Goal: Feedback & Contribution: Contribute content

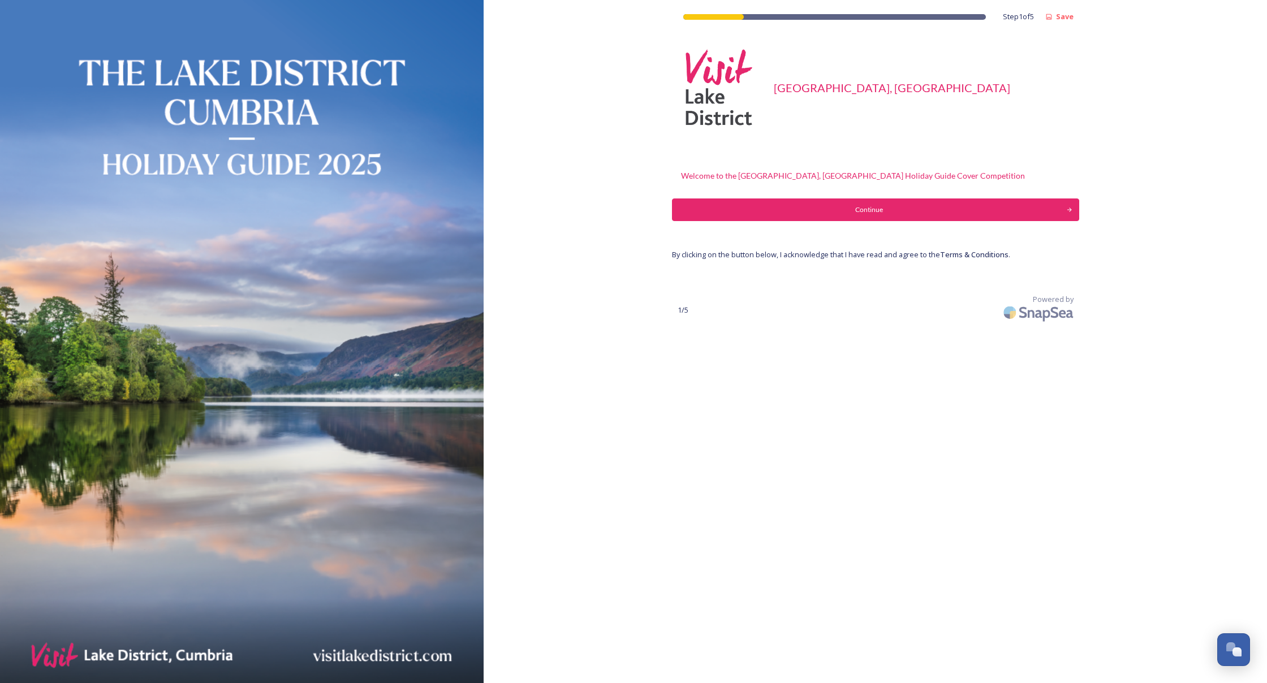
click at [725, 213] on div "Continue" at bounding box center [869, 210] width 382 height 10
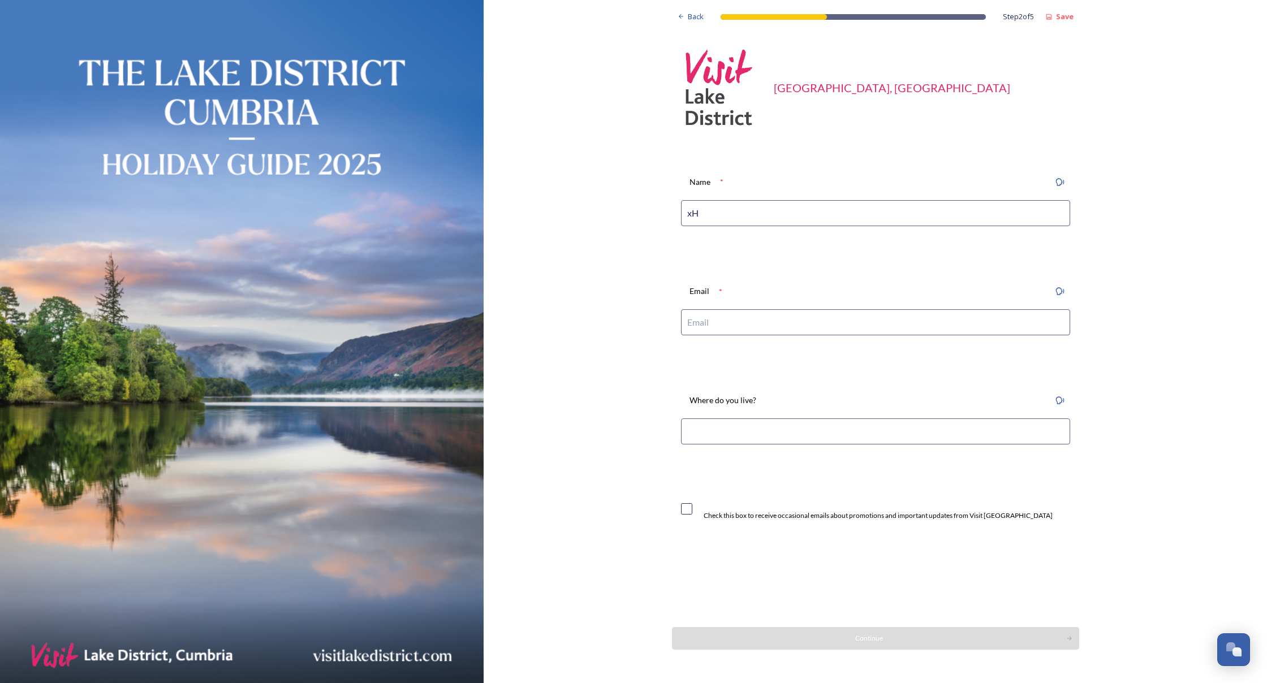
type input "x"
type input "-"
type input "[PERSON_NAME]"
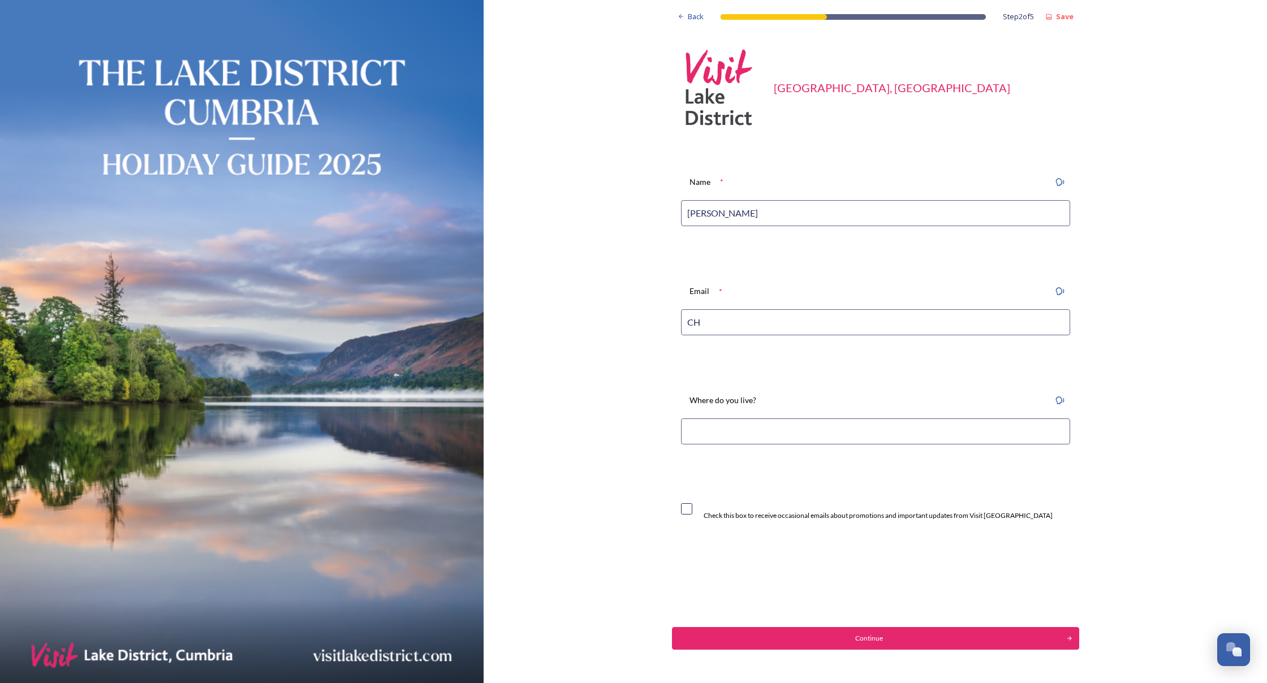
type input "C"
type input "c"
type input "[EMAIL_ADDRESS][DOMAIN_NAME]"
type input "Haverthwaite, [GEOGRAPHIC_DATA]"
click at [681, 503] on input "checkbox" at bounding box center [686, 508] width 11 height 11
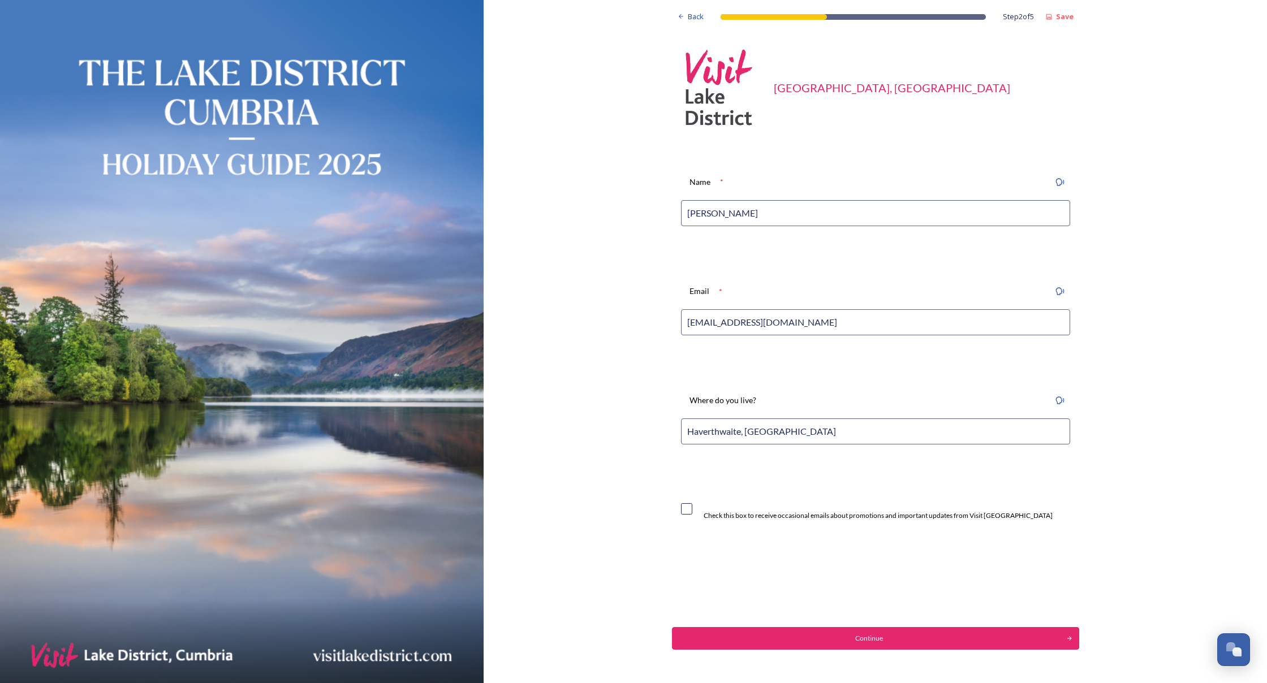
checkbox input "true"
click at [766, 637] on div "Continue" at bounding box center [869, 639] width 382 height 10
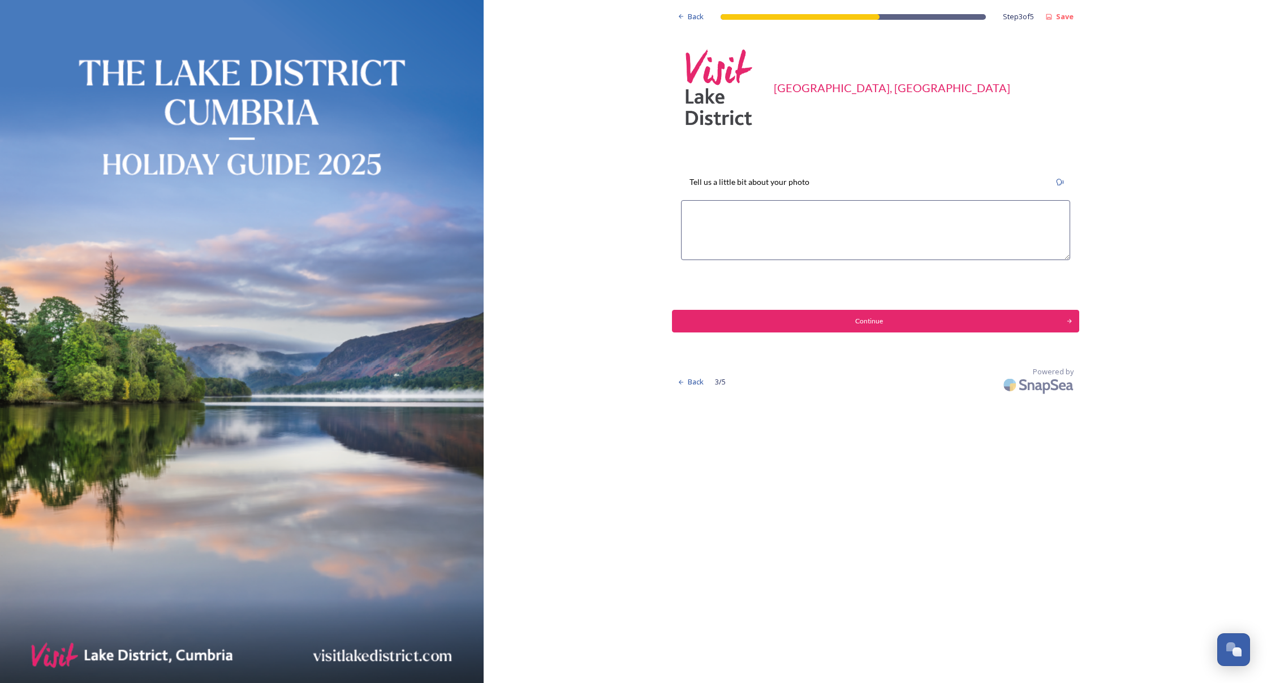
click at [755, 236] on textarea at bounding box center [875, 230] width 389 height 60
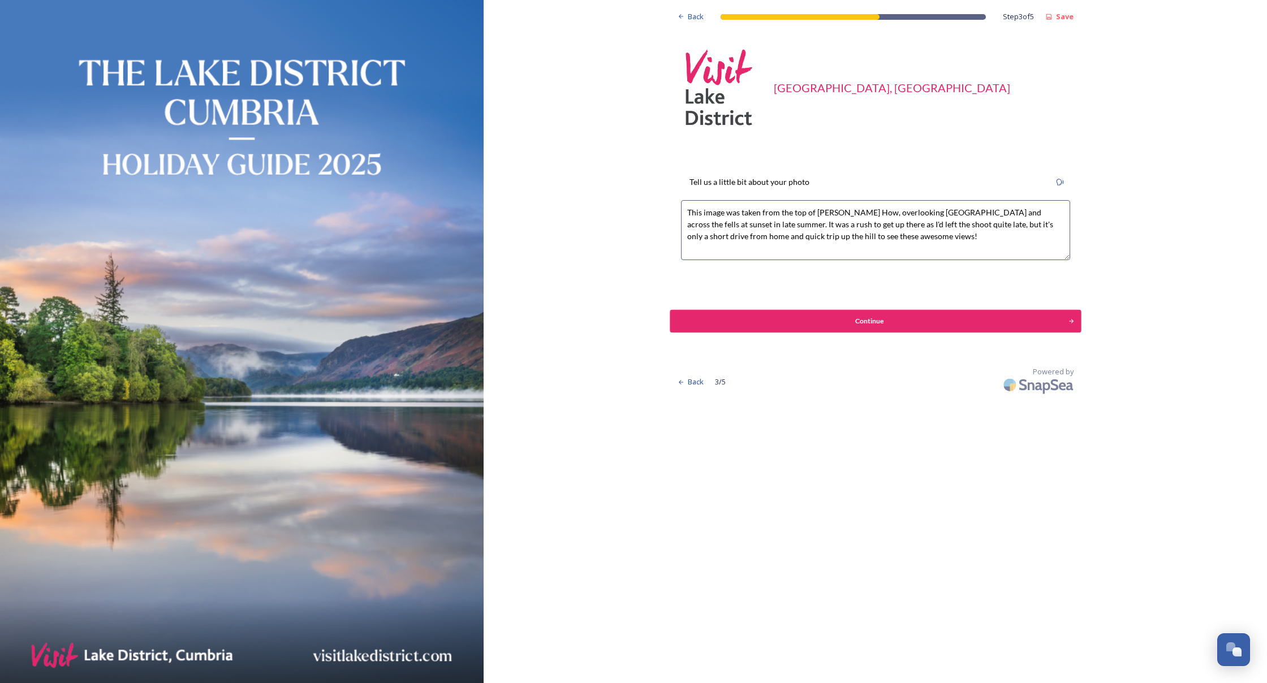
type textarea "This image was taken from the top of [PERSON_NAME] How, overlooking [GEOGRAPHIC…"
click at [780, 314] on button "Continue" at bounding box center [875, 321] width 411 height 23
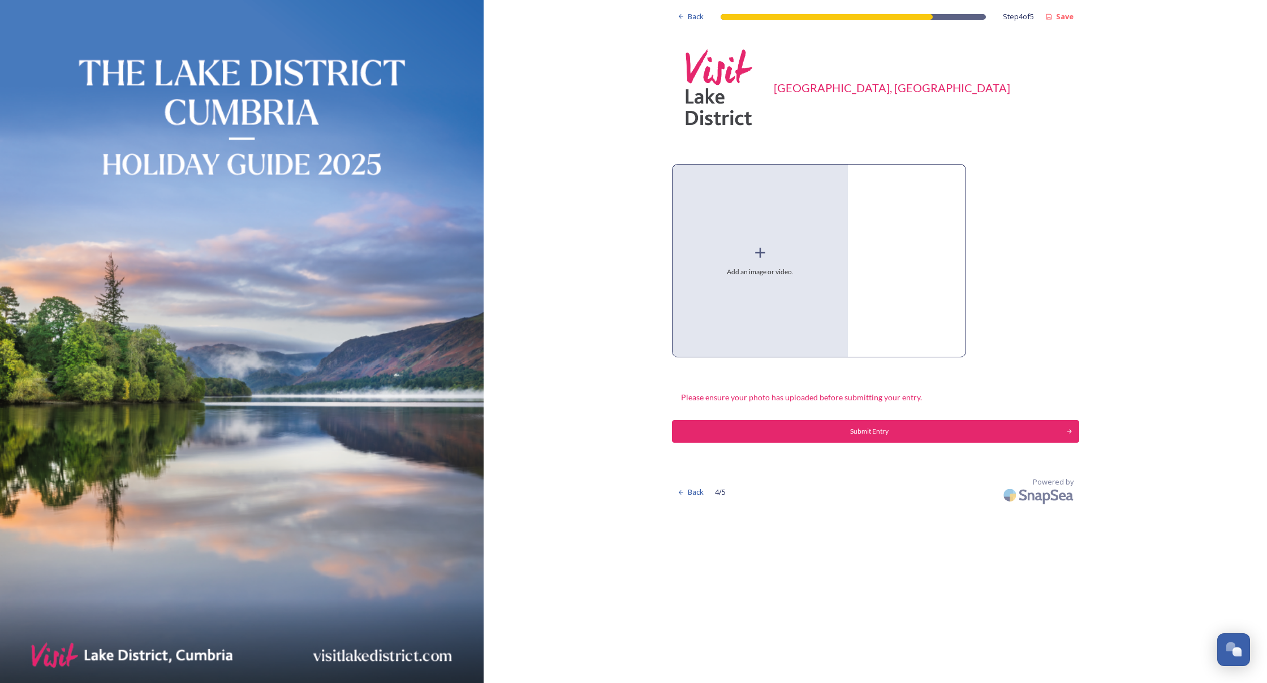
click at [752, 251] on icon at bounding box center [760, 252] width 17 height 17
click at [755, 253] on icon at bounding box center [760, 253] width 10 height 10
click at [672, 17] on div "Back" at bounding box center [691, 17] width 38 height 22
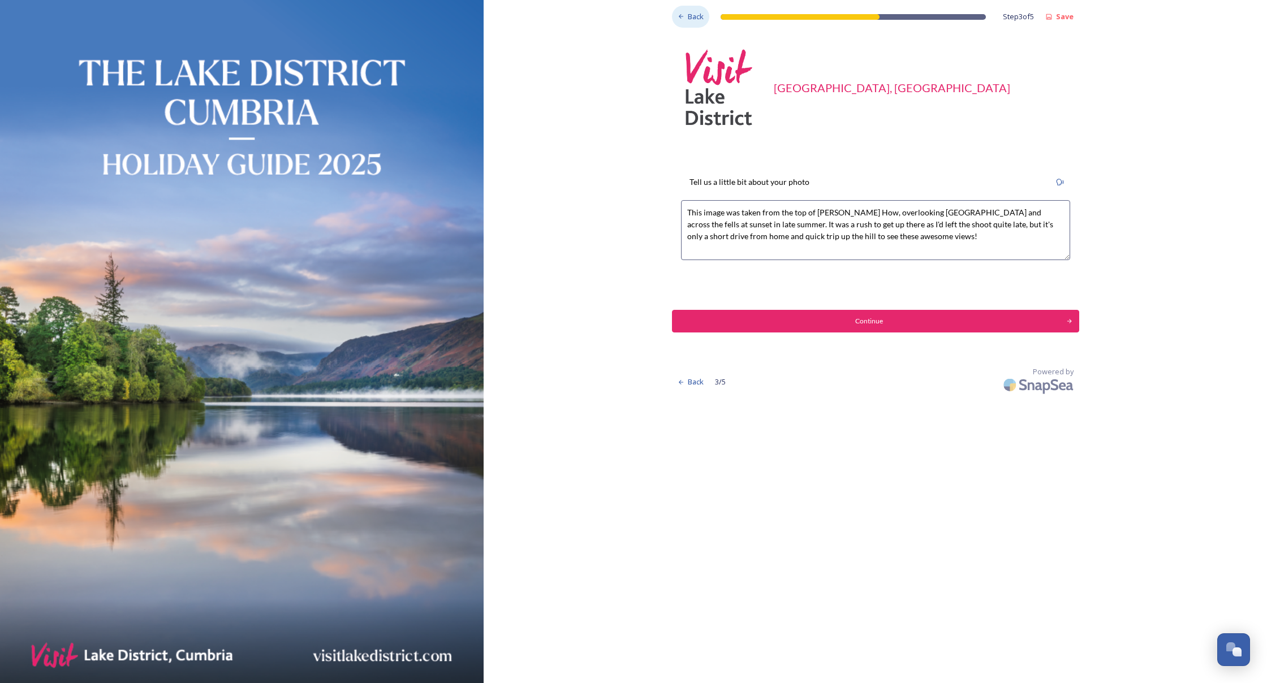
click at [672, 17] on div "Back" at bounding box center [691, 17] width 38 height 22
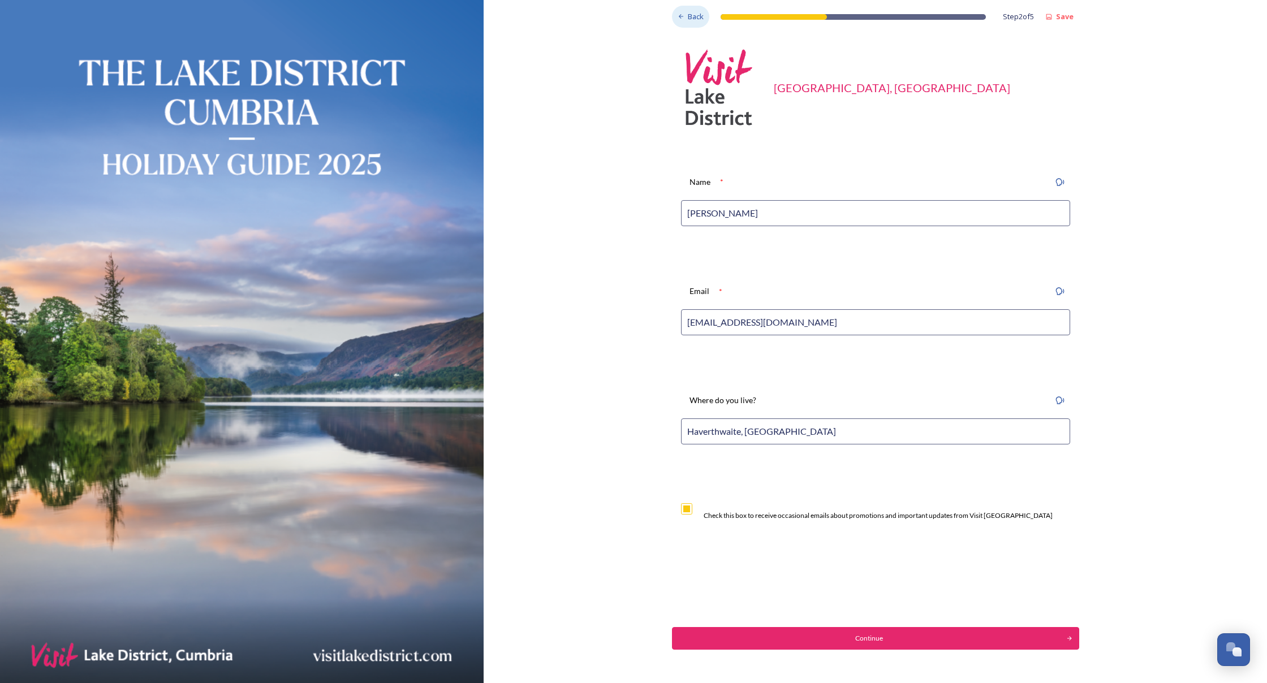
click at [688, 18] on span "Back" at bounding box center [696, 16] width 16 height 11
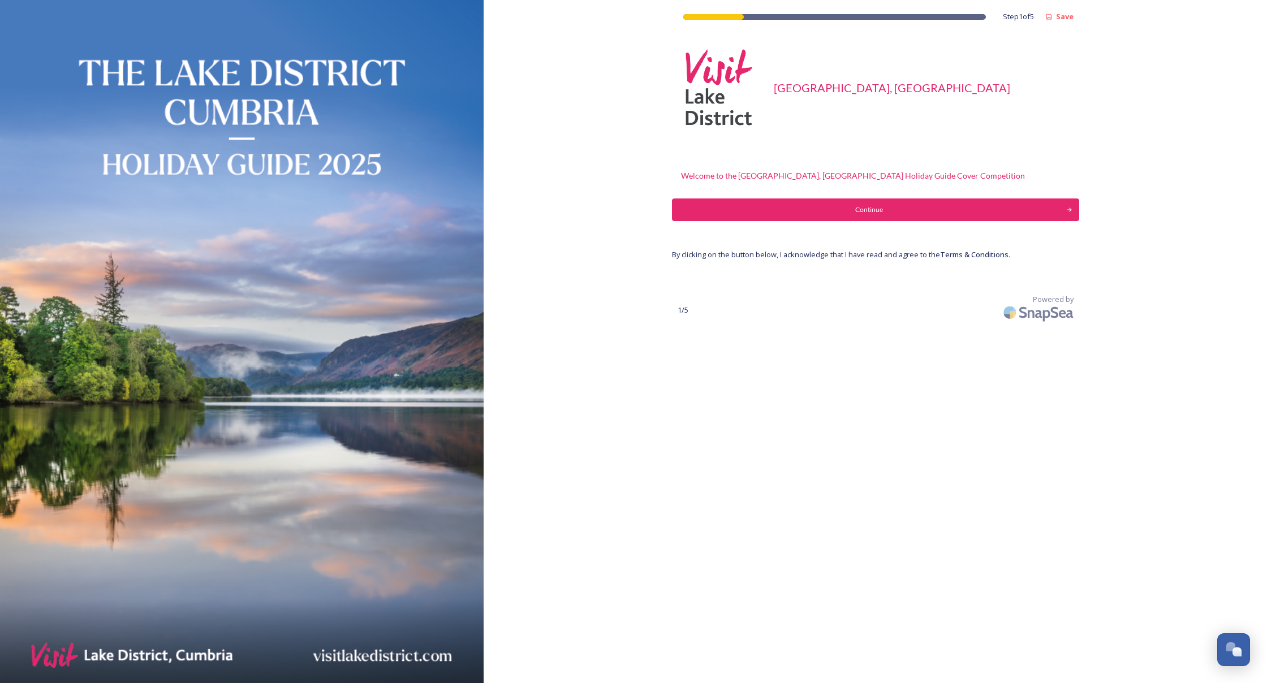
click at [825, 207] on div "Continue" at bounding box center [869, 210] width 382 height 10
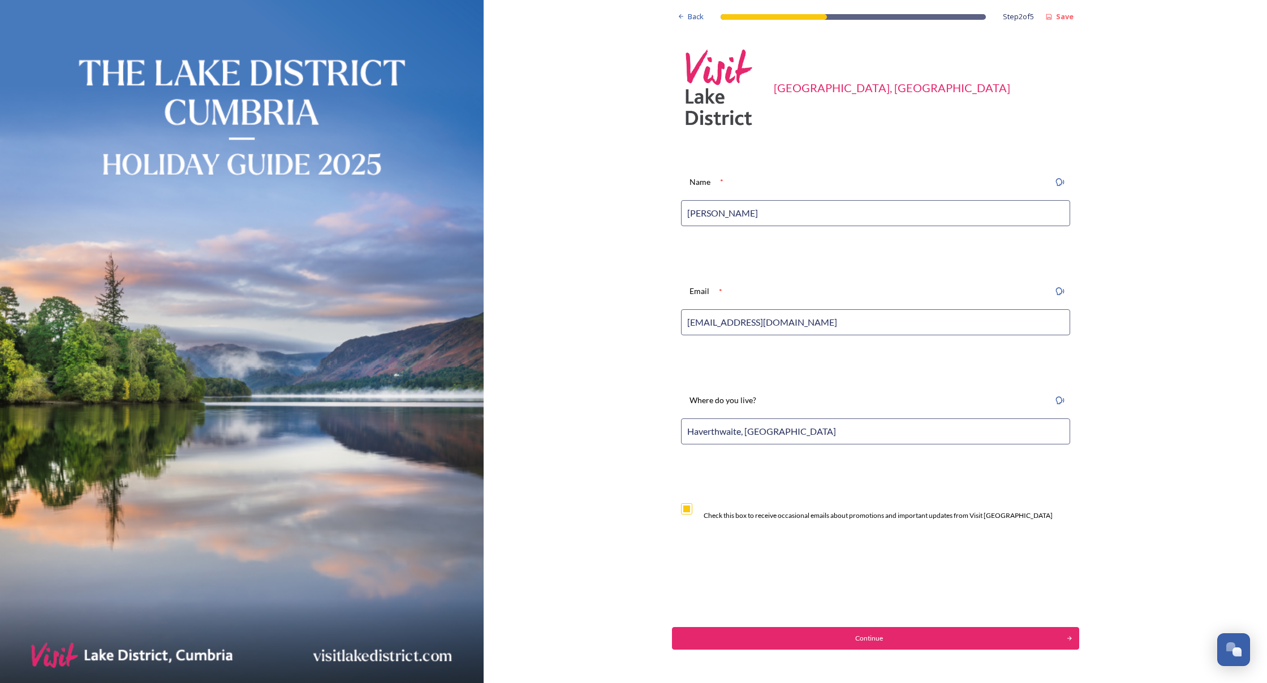
click at [816, 635] on div "Continue" at bounding box center [869, 639] width 382 height 10
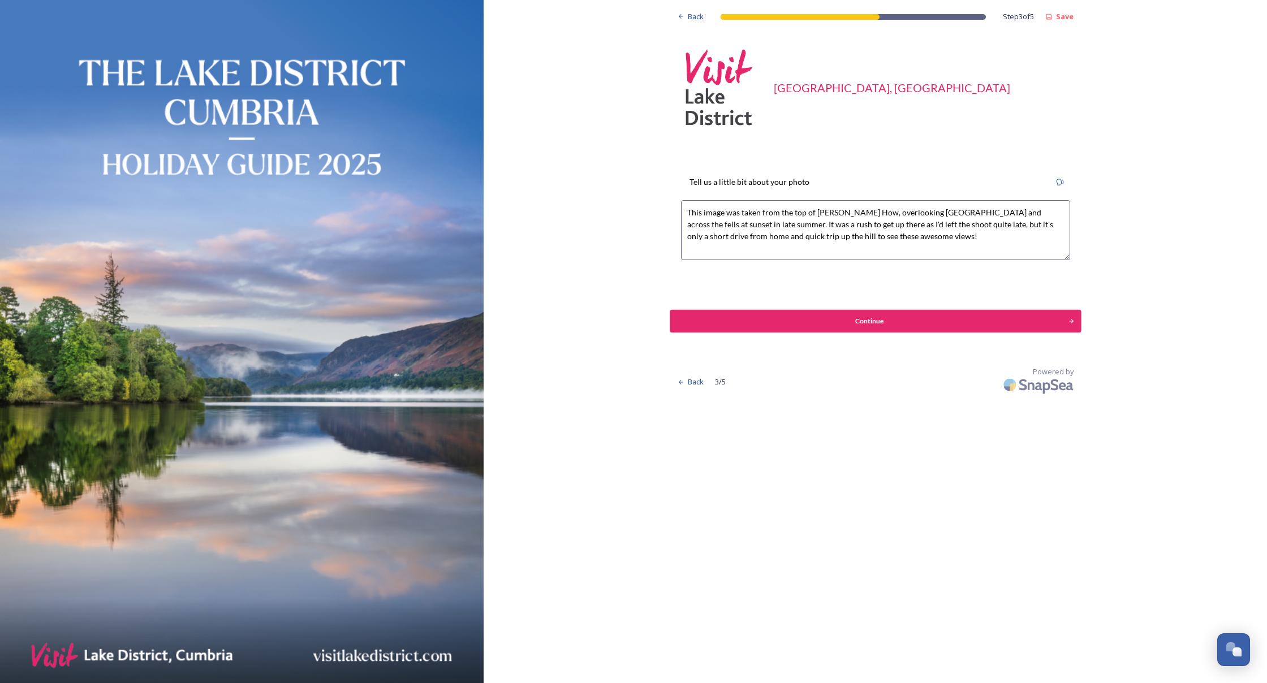
click at [817, 321] on div "Continue" at bounding box center [869, 321] width 386 height 10
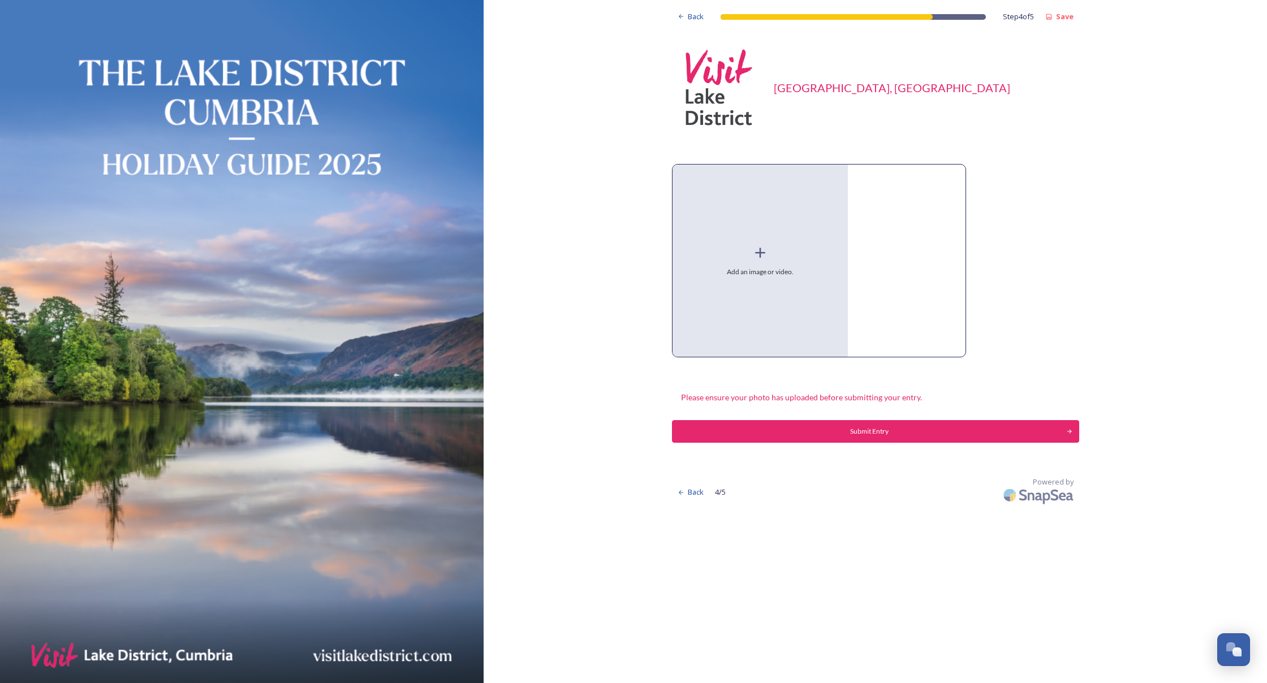
click at [727, 269] on span "Add an image or video." at bounding box center [760, 272] width 67 height 10
click at [752, 247] on icon at bounding box center [760, 252] width 17 height 17
click at [854, 180] on div at bounding box center [901, 259] width 94 height 163
click at [744, 260] on div "Add an image or video." at bounding box center [761, 261] width 176 height 192
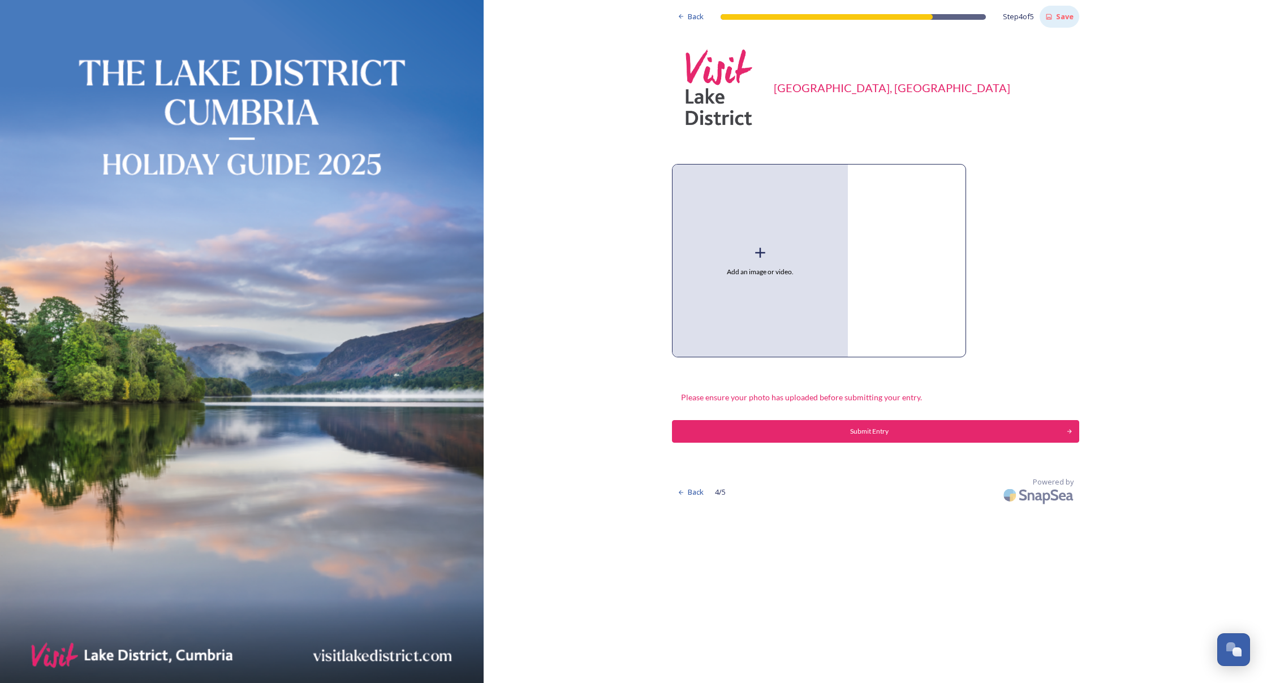
click at [1056, 12] on strong "Save" at bounding box center [1065, 16] width 18 height 10
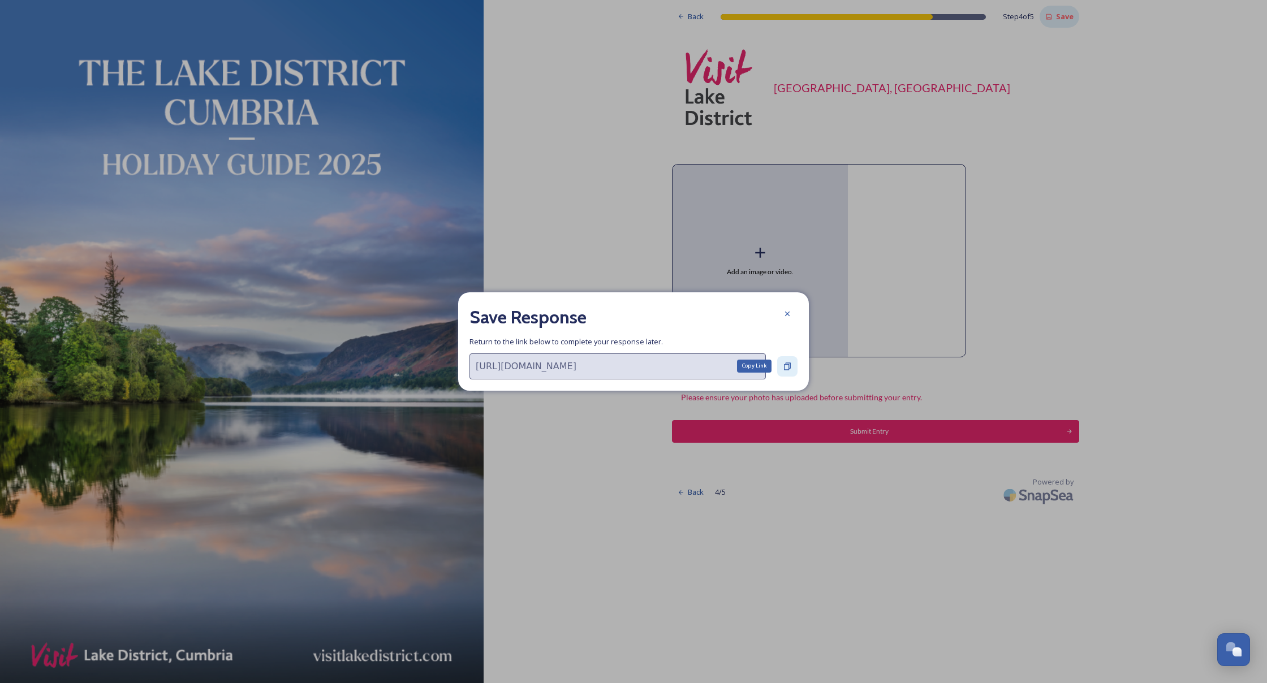
click at [783, 369] on icon at bounding box center [787, 366] width 9 height 9
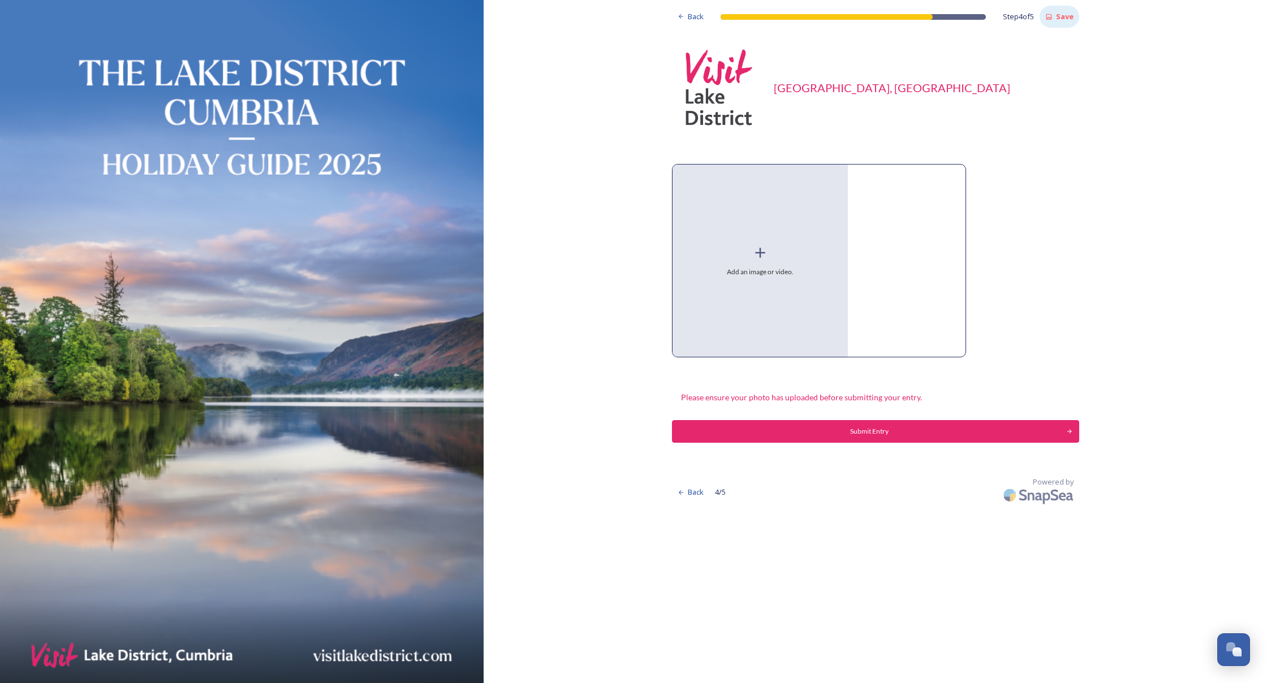
click at [709, 252] on div "Add an image or video." at bounding box center [761, 261] width 176 height 192
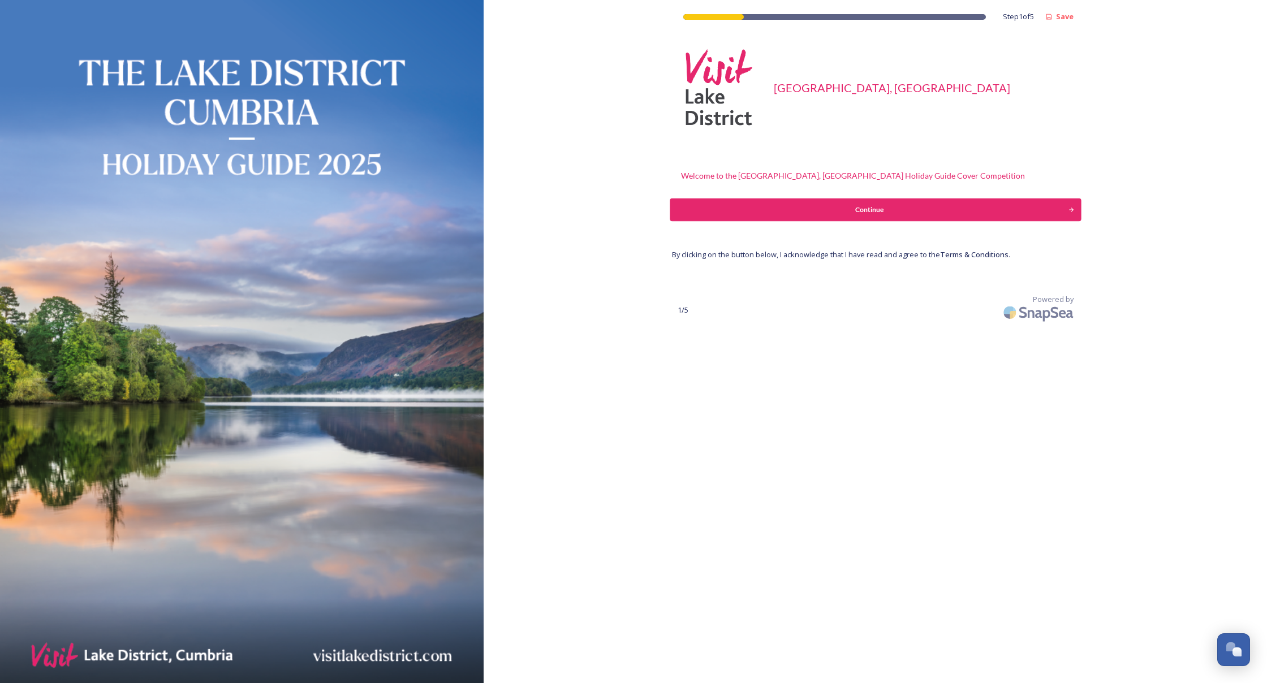
click at [832, 211] on div "Continue" at bounding box center [869, 210] width 386 height 10
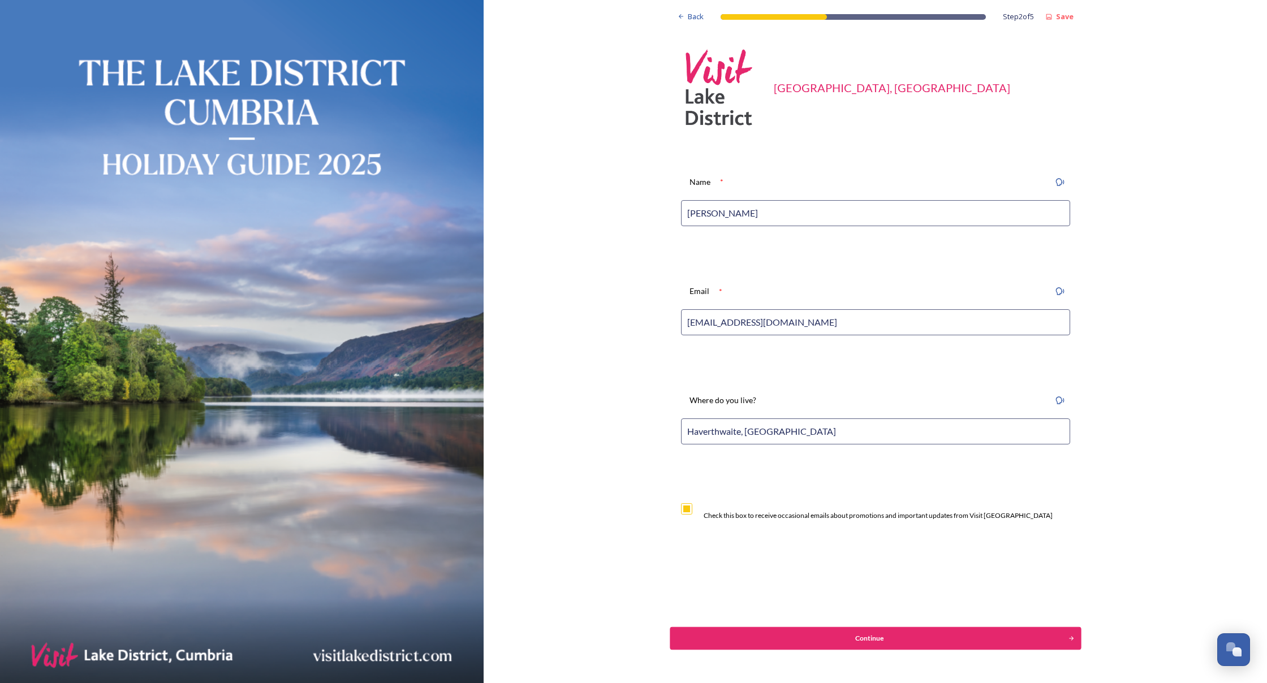
click at [794, 641] on button "Continue" at bounding box center [875, 638] width 411 height 23
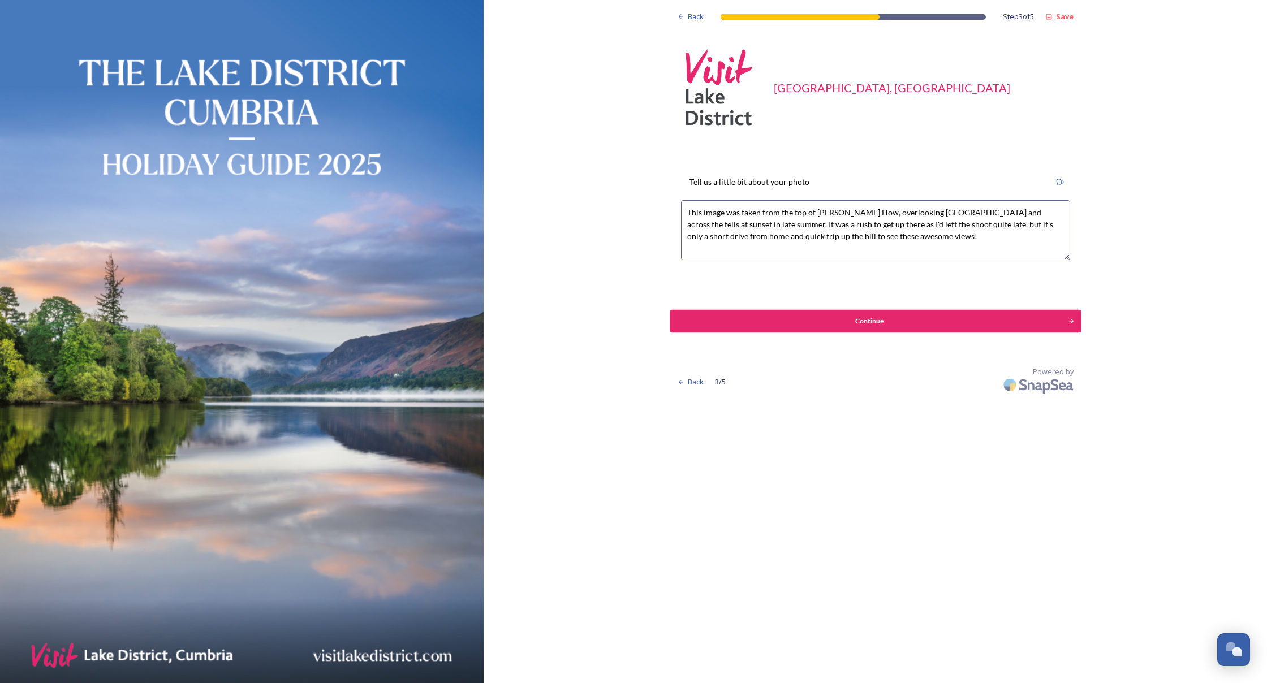
click at [792, 318] on div "Continue" at bounding box center [869, 321] width 386 height 10
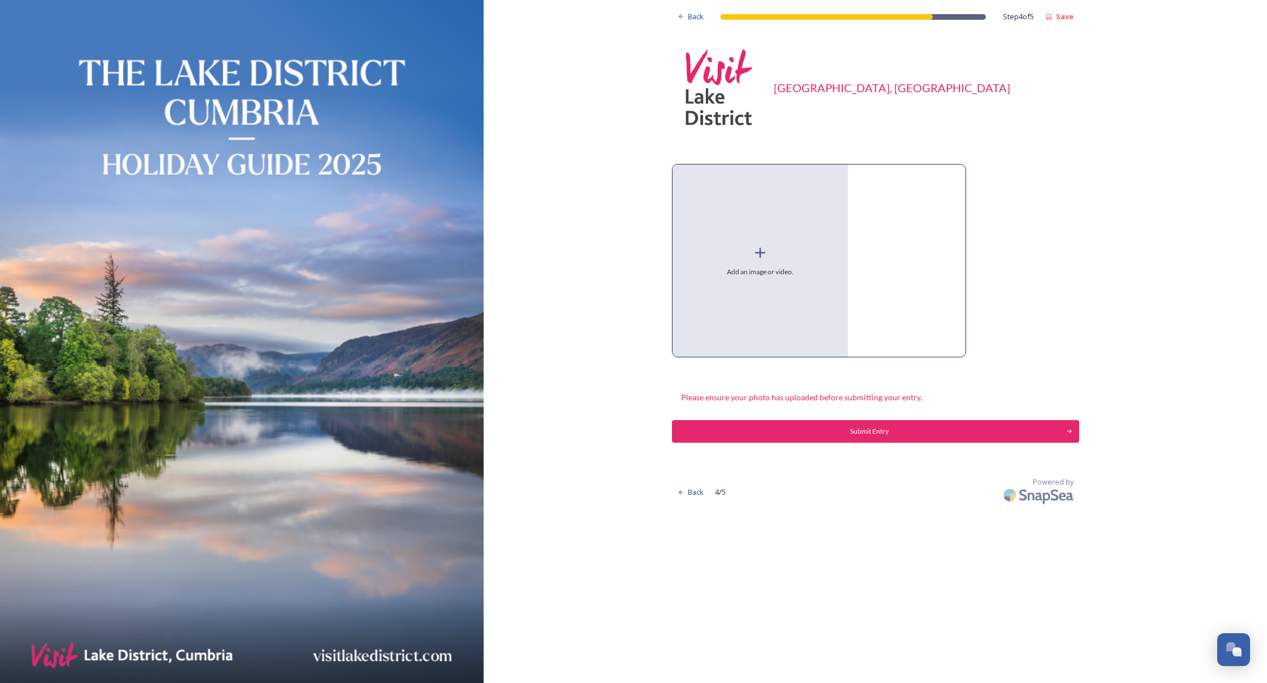
click at [683, 260] on div "Add an image or video." at bounding box center [761, 261] width 176 height 192
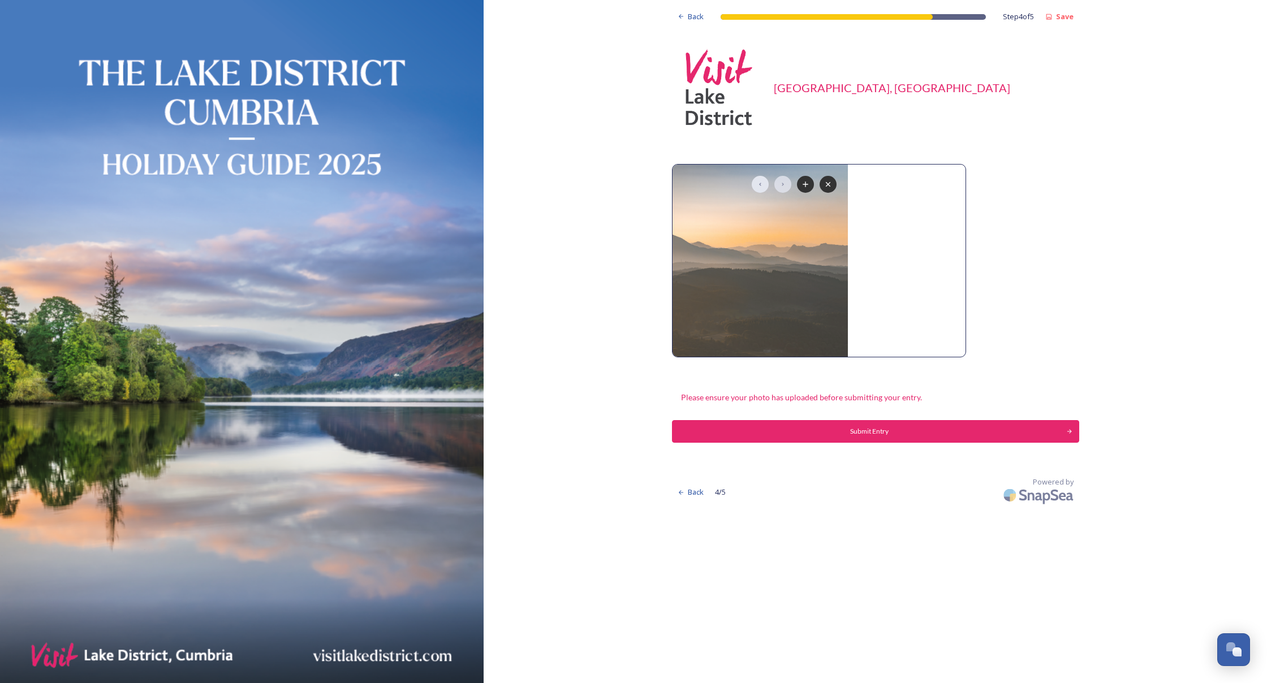
click at [778, 183] on icon at bounding box center [782, 184] width 9 height 9
click at [803, 184] on icon at bounding box center [805, 184] width 5 height 5
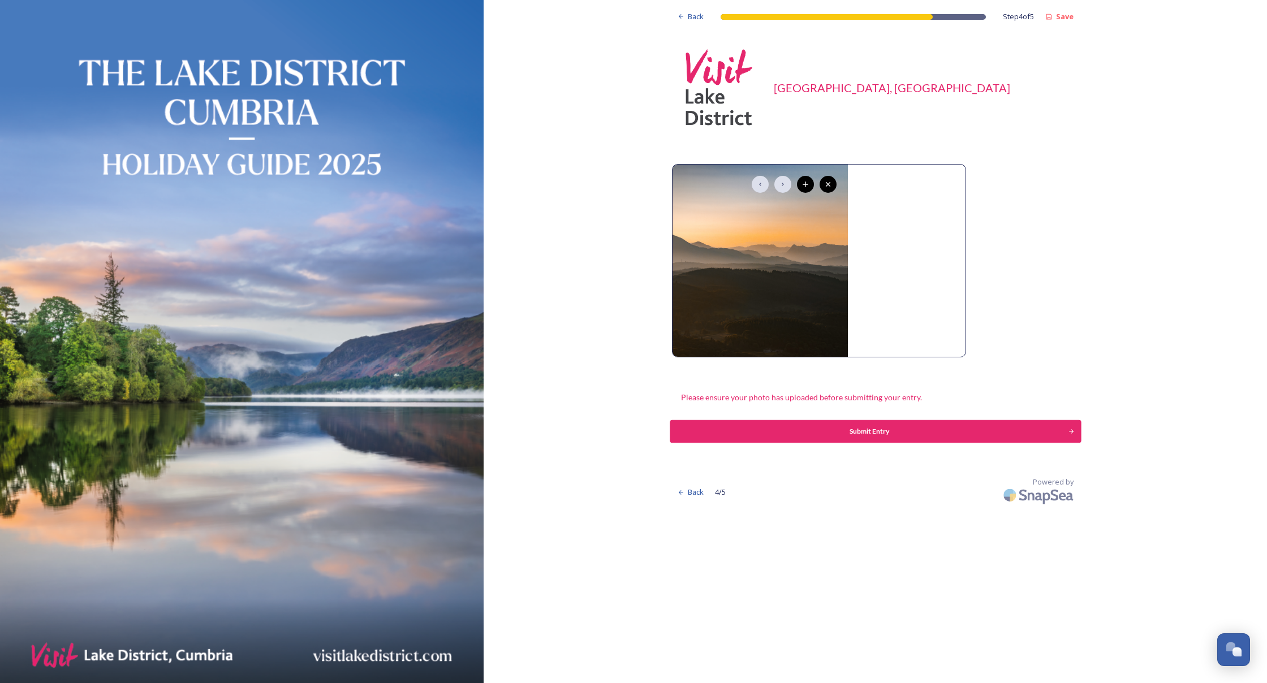
click at [831, 427] on div "Submit Entry" at bounding box center [869, 432] width 386 height 10
